Goal: Task Accomplishment & Management: Manage account settings

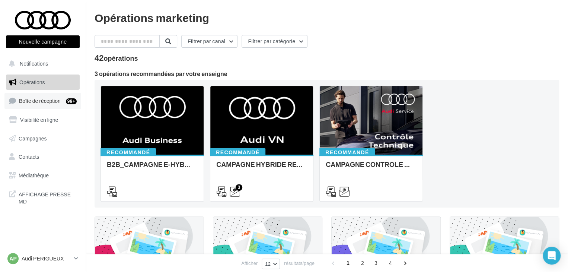
click at [56, 105] on link "Boîte de réception 99+" at bounding box center [42, 101] width 77 height 16
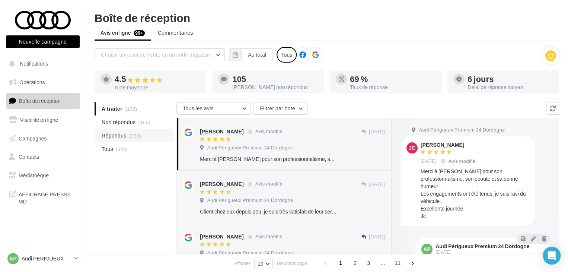
click at [133, 133] on span "(238)" at bounding box center [135, 136] width 12 height 6
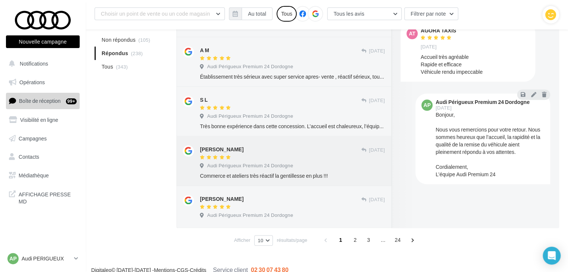
scroll to position [386, 0]
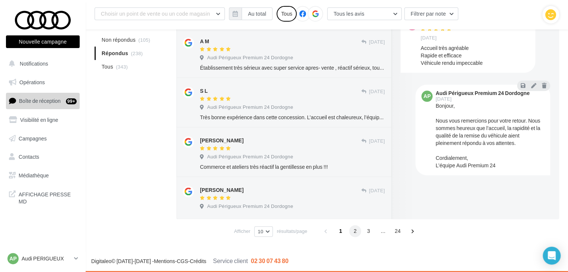
click at [352, 231] on span "2" at bounding box center [355, 231] width 12 height 12
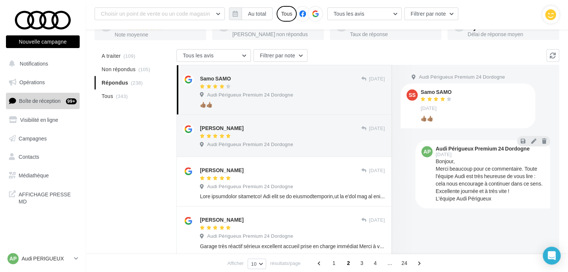
scroll to position [46, 0]
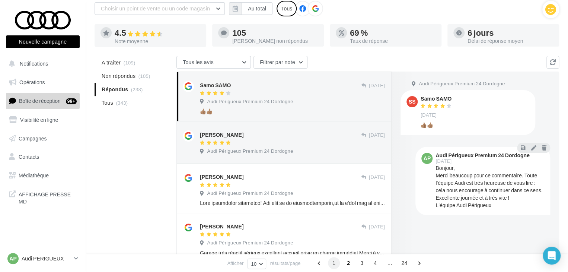
click at [332, 262] on span "1" at bounding box center [334, 263] width 12 height 12
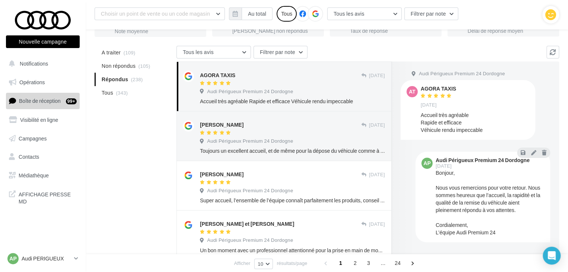
scroll to position [13, 0]
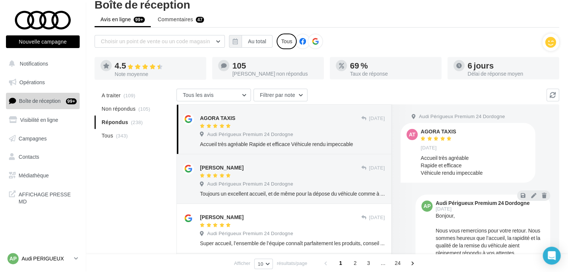
click at [60, 259] on p "Audi PERIGUEUX" at bounding box center [47, 258] width 50 height 7
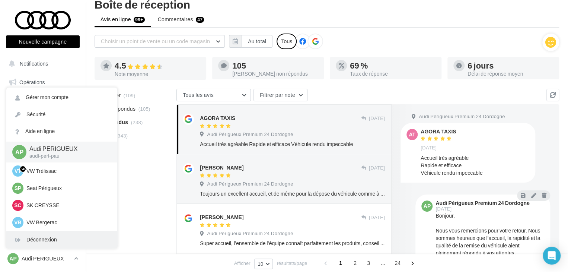
click at [60, 237] on div "Déconnexion" at bounding box center [61, 239] width 111 height 17
